Goal: Find specific page/section: Find specific page/section

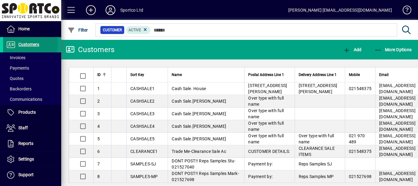
click at [26, 43] on span "Customers" at bounding box center [28, 44] width 21 height 5
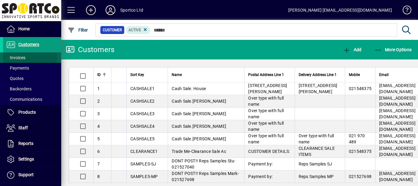
click at [22, 58] on span "Invoices" at bounding box center [15, 57] width 19 height 5
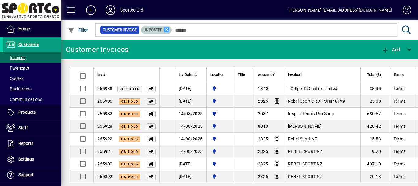
click at [167, 29] on icon at bounding box center [167, 30] width 6 height 6
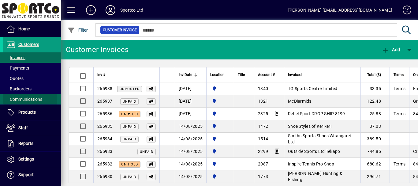
click at [14, 101] on span "Communications" at bounding box center [24, 99] width 36 height 5
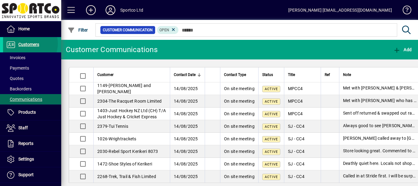
click at [26, 43] on span "Customers" at bounding box center [28, 44] width 21 height 5
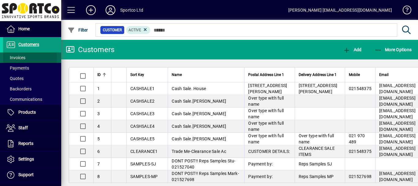
click at [18, 58] on span "Invoices" at bounding box center [15, 57] width 19 height 5
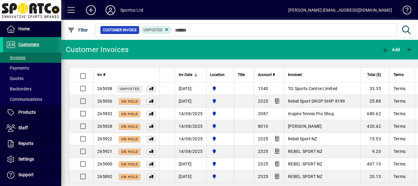
click at [30, 44] on span "Customers" at bounding box center [28, 44] width 21 height 5
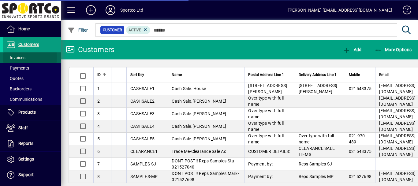
click at [22, 57] on span "Invoices" at bounding box center [15, 57] width 19 height 5
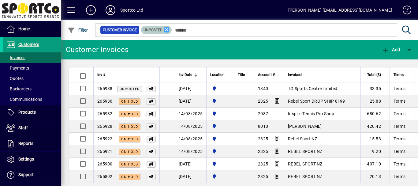
click at [166, 29] on icon at bounding box center [167, 30] width 6 height 6
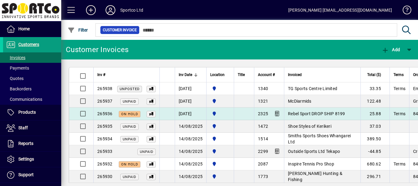
click at [295, 114] on span "Rebel Sport DROP SHIP 8199" at bounding box center [316, 113] width 57 height 5
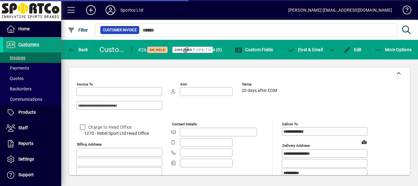
type input "**********"
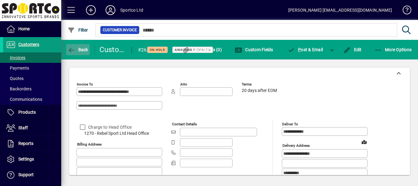
click at [81, 51] on span "Back" at bounding box center [78, 49] width 21 height 5
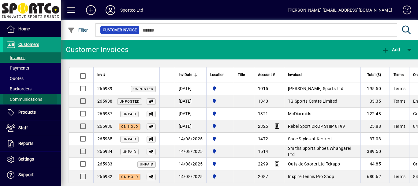
click at [17, 99] on span "Communications" at bounding box center [24, 99] width 36 height 5
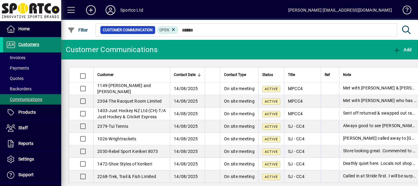
click at [34, 45] on span "Customers" at bounding box center [28, 44] width 21 height 5
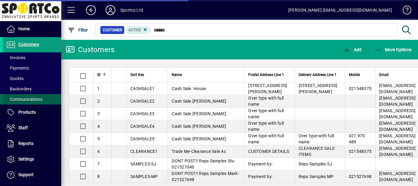
click at [32, 99] on span "Communications" at bounding box center [24, 99] width 36 height 5
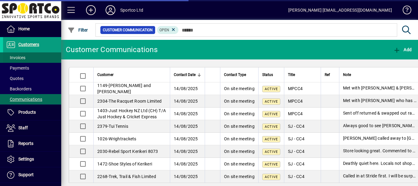
click at [21, 57] on span "Invoices" at bounding box center [15, 57] width 19 height 5
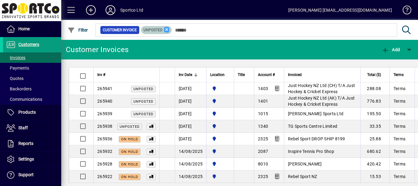
click at [165, 29] on icon at bounding box center [167, 30] width 6 height 6
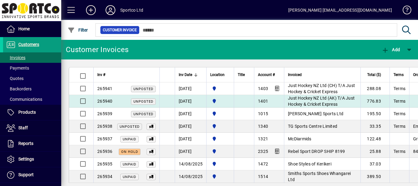
click at [309, 98] on span "Just Hockey NZ Ltd (AK) T/A Just Hockey & Cricket Express" at bounding box center [321, 101] width 67 height 11
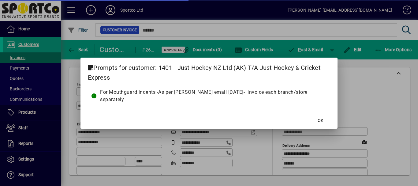
type input "**********"
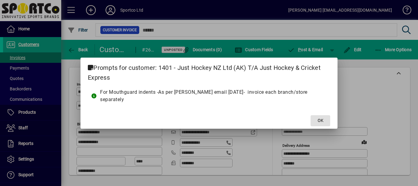
click at [320, 117] on span "OK" at bounding box center [321, 120] width 6 height 6
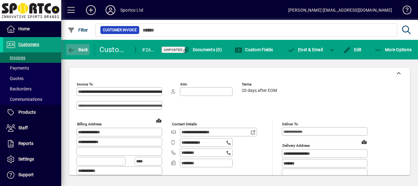
click at [82, 49] on span "Back" at bounding box center [78, 49] width 21 height 5
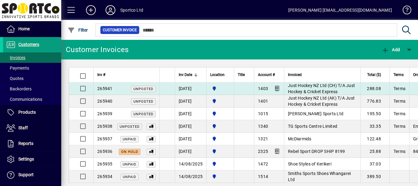
click at [320, 85] on span "Just Hockey NZ Ltd (CH) T/A Just Hockey & Cricket Express" at bounding box center [321, 88] width 67 height 11
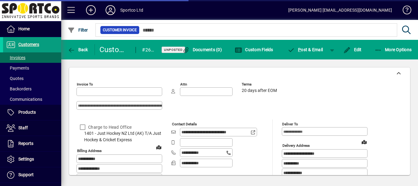
type input "**********"
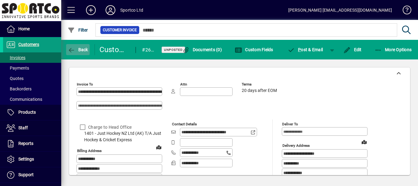
click at [85, 51] on span "Back" at bounding box center [78, 49] width 21 height 5
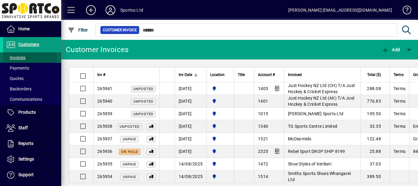
click at [16, 58] on span "Invoices" at bounding box center [15, 57] width 19 height 5
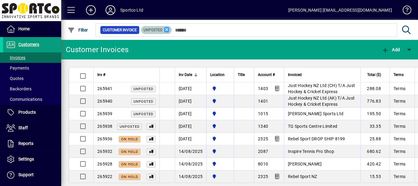
click at [168, 30] on icon at bounding box center [167, 30] width 6 height 6
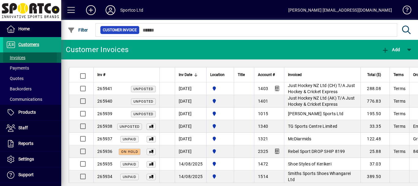
click at [15, 58] on span "Invoices" at bounding box center [15, 57] width 19 height 5
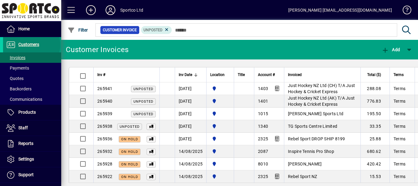
click at [31, 45] on span "Customers" at bounding box center [28, 44] width 21 height 5
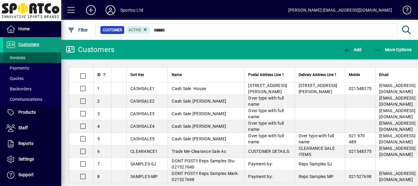
click at [16, 57] on span "Invoices" at bounding box center [15, 57] width 19 height 5
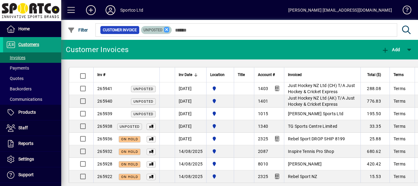
click at [165, 29] on icon at bounding box center [167, 30] width 6 height 6
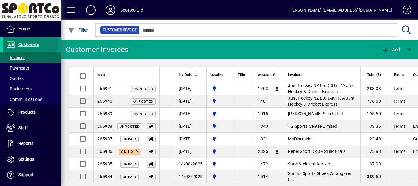
click at [28, 44] on span "Customers" at bounding box center [28, 44] width 21 height 5
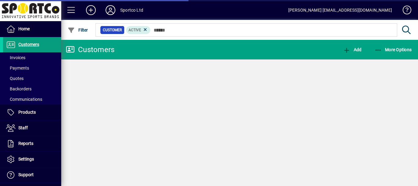
click at [20, 58] on span "Invoices" at bounding box center [15, 57] width 19 height 5
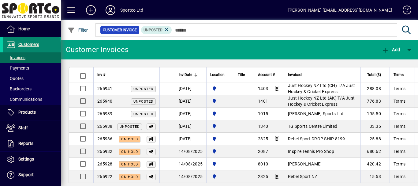
click at [31, 47] on span "Customers" at bounding box center [28, 44] width 21 height 5
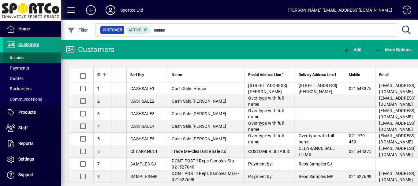
click at [17, 58] on span "Invoices" at bounding box center [15, 57] width 19 height 5
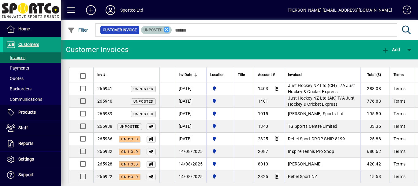
click at [165, 29] on icon at bounding box center [167, 30] width 6 height 6
click at [165, 30] on icon at bounding box center [167, 30] width 6 height 6
